Goal: Navigation & Orientation: Understand site structure

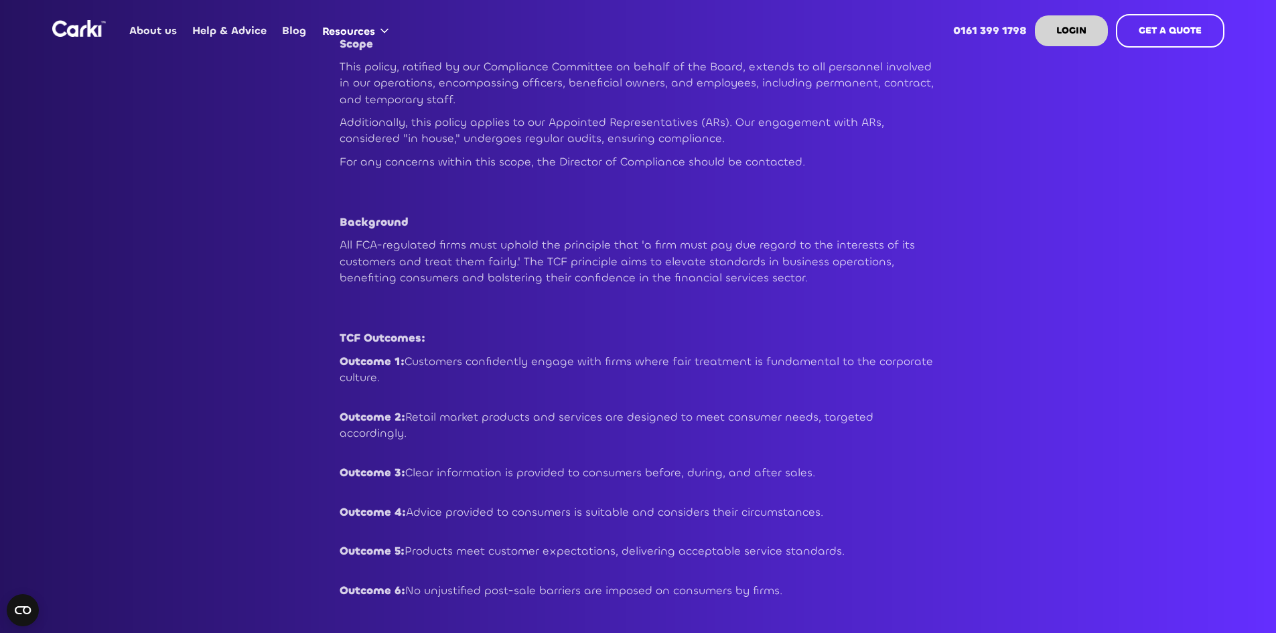
scroll to position [373, 0]
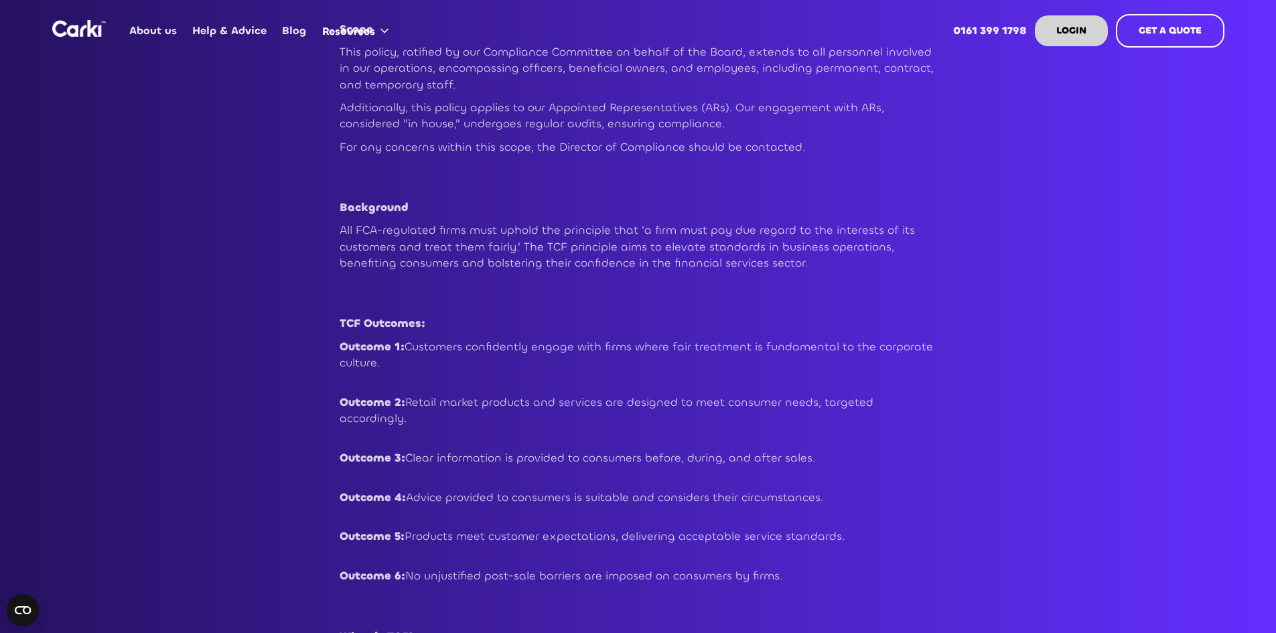
click at [210, 25] on link "Help & Advice" at bounding box center [230, 31] width 90 height 52
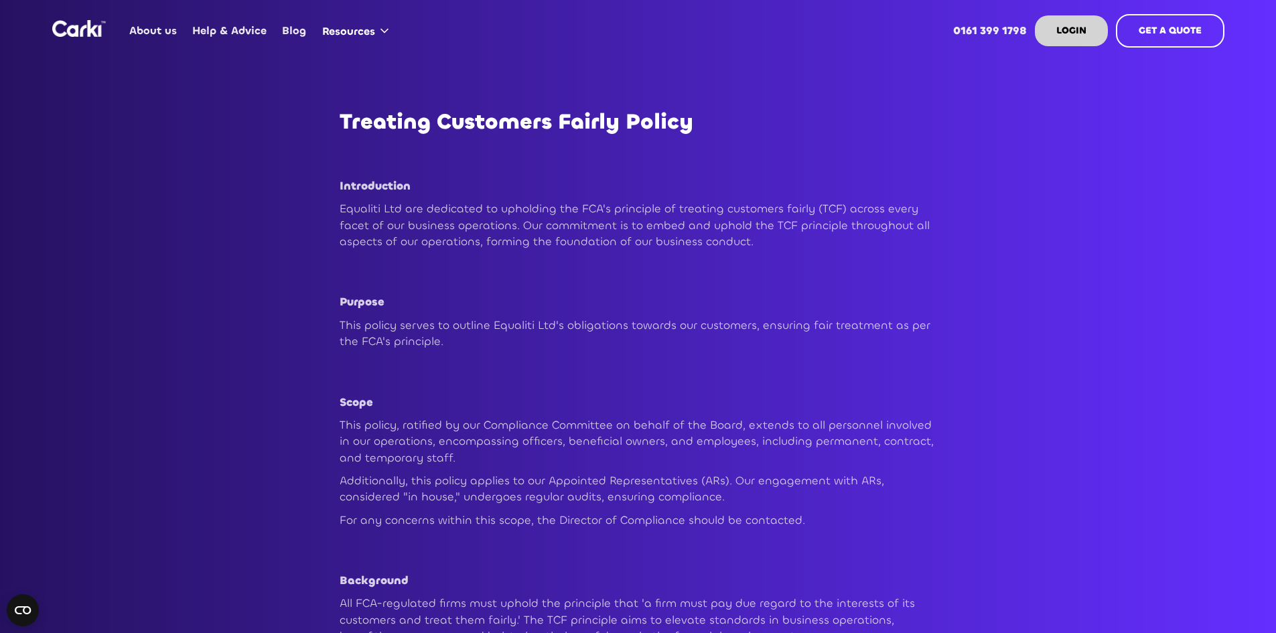
click at [165, 30] on link "About us" at bounding box center [153, 31] width 63 height 52
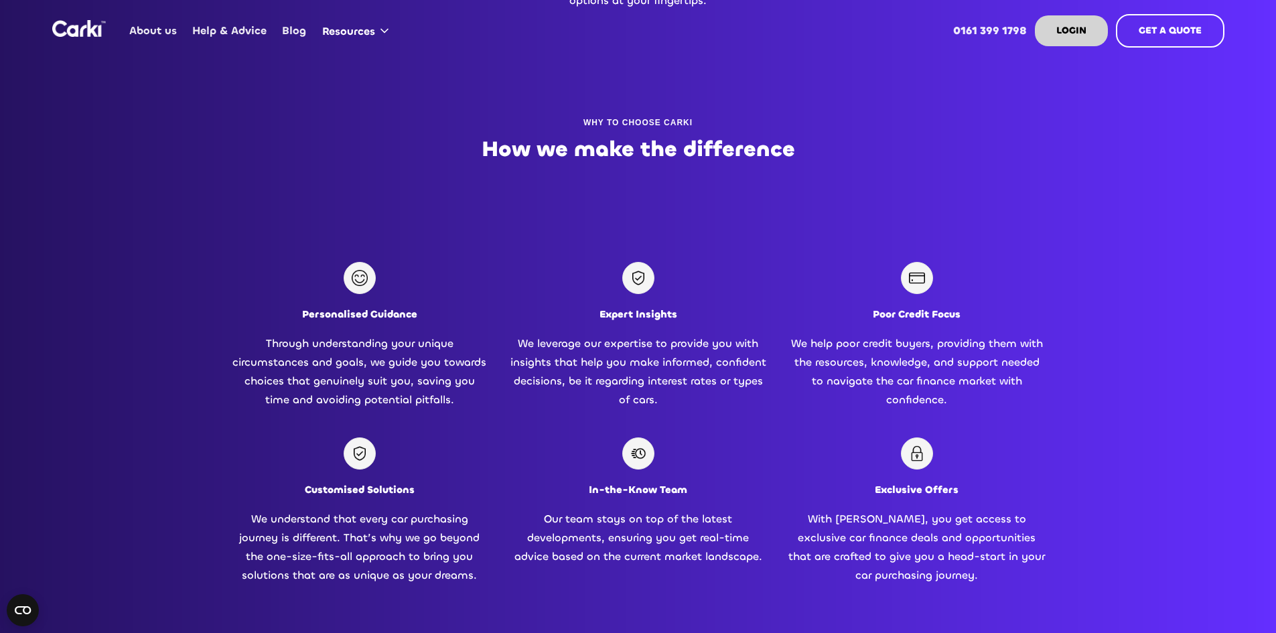
scroll to position [956, 0]
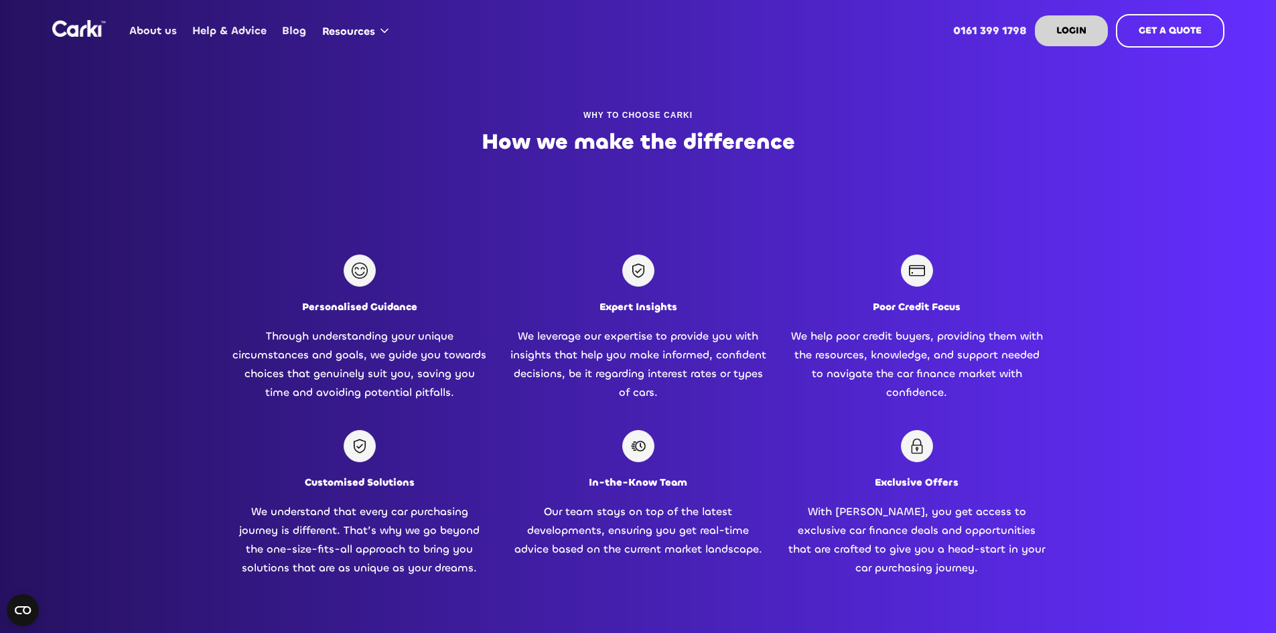
click at [293, 27] on link "Blog" at bounding box center [295, 31] width 40 height 52
click at [167, 28] on link "About us" at bounding box center [153, 31] width 63 height 52
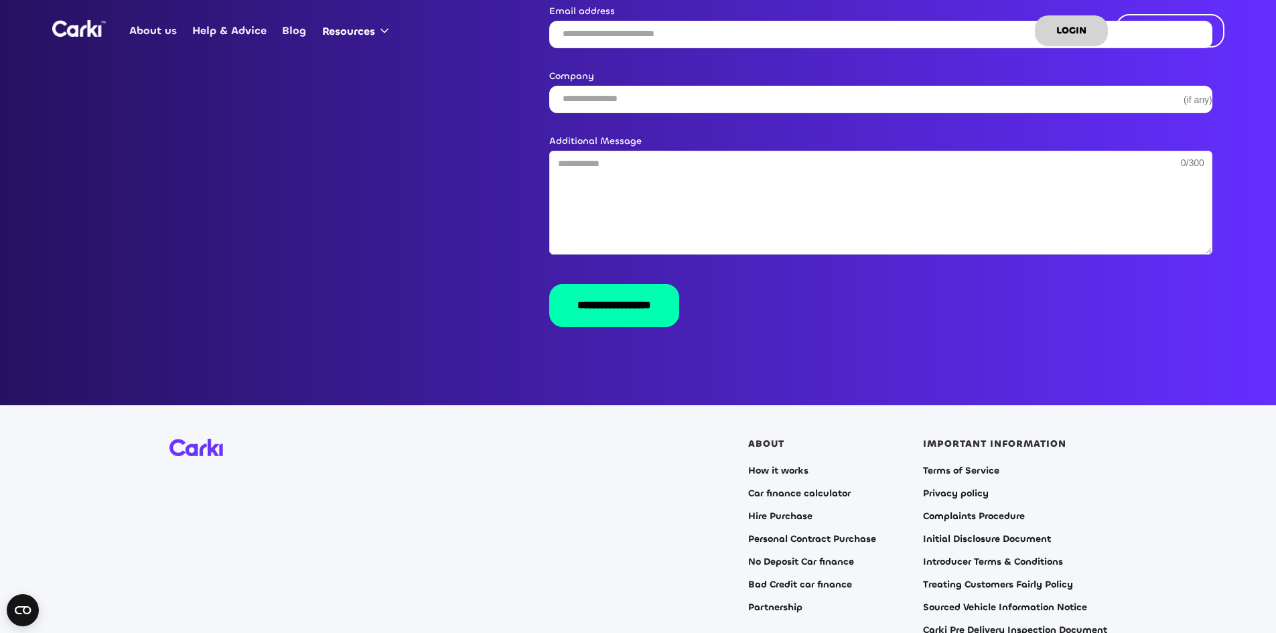
scroll to position [2692, 0]
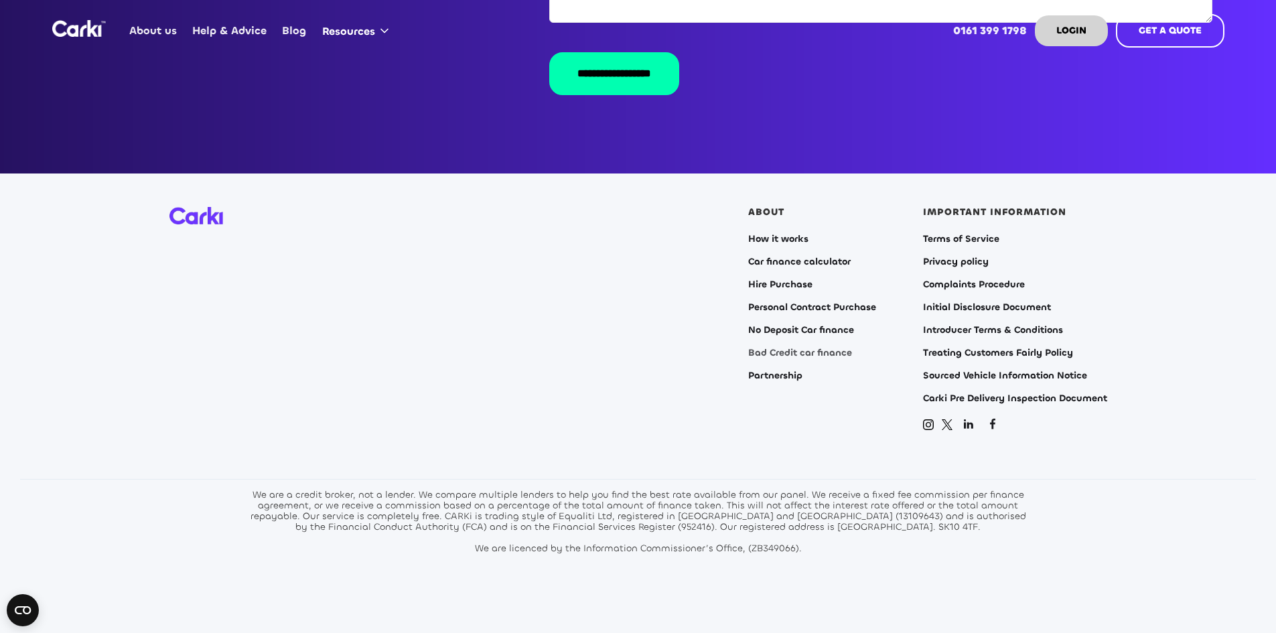
click at [777, 348] on link "Bad Credit car finance" at bounding box center [800, 353] width 104 height 11
